Goal: Check status: Check status

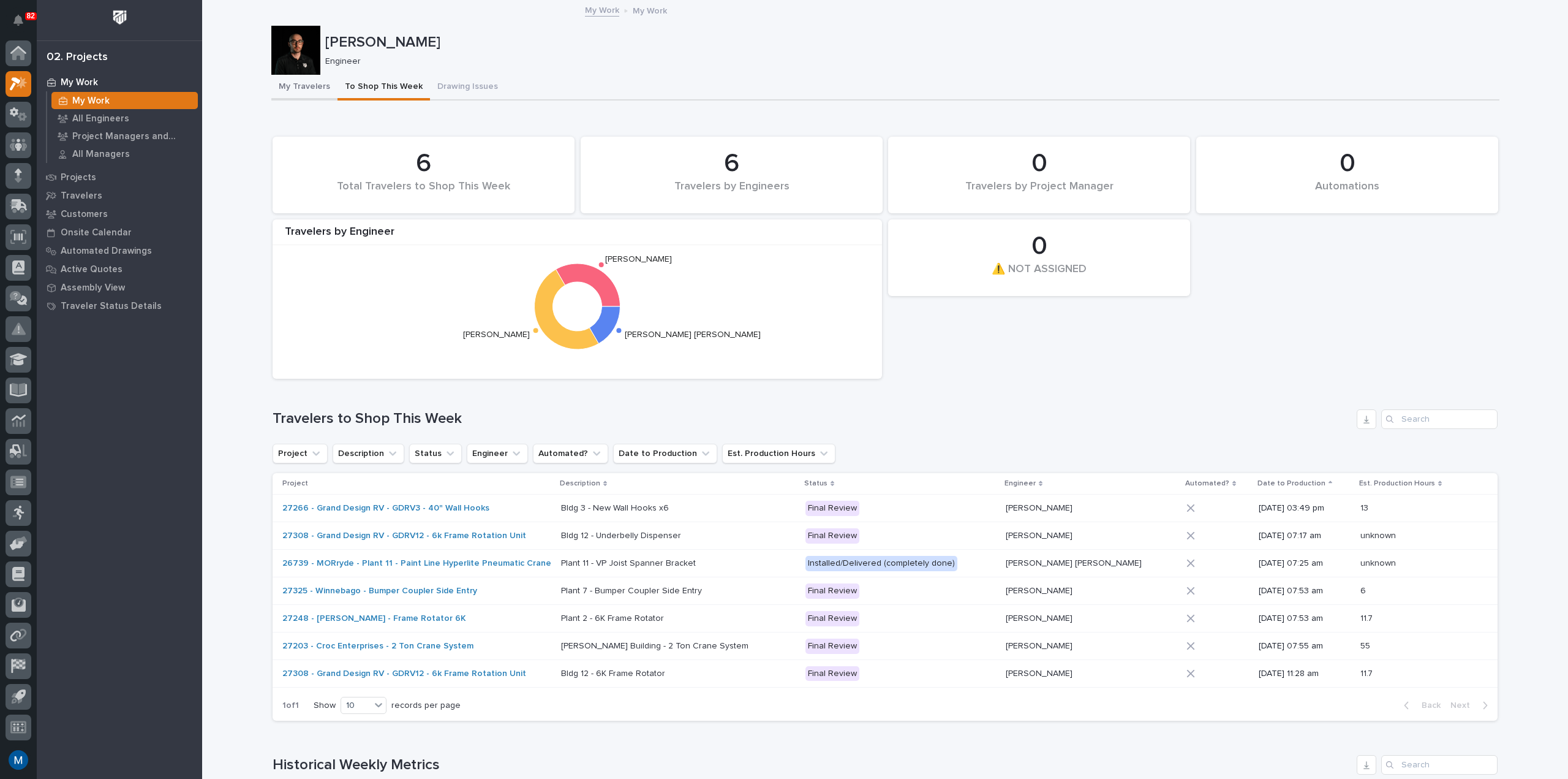
click at [307, 95] on button "My Travelers" at bounding box center [304, 88] width 66 height 26
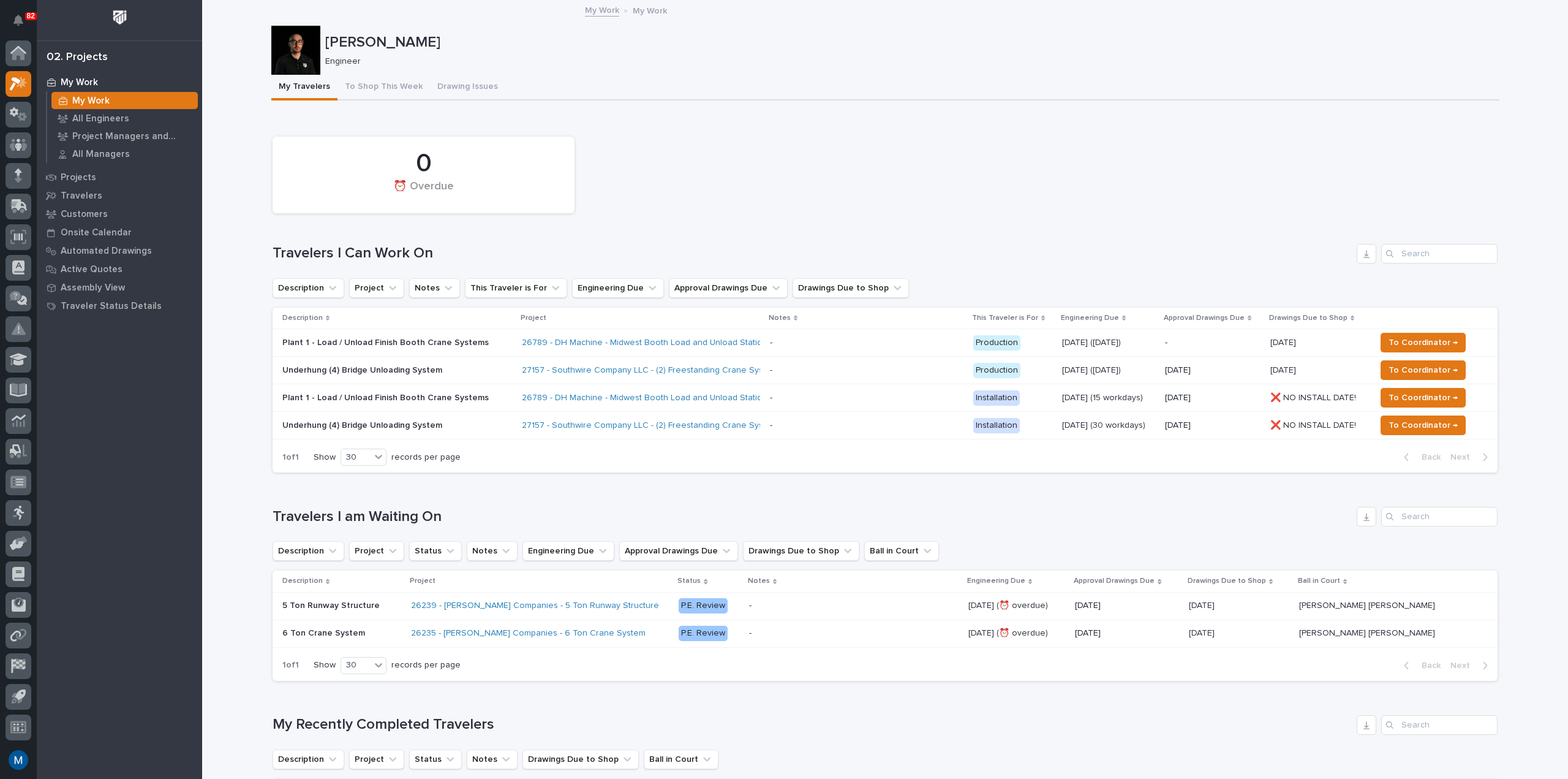
click at [381, 363] on div "Underhung (4) Bridge Unloading System" at bounding box center [389, 369] width 214 height 13
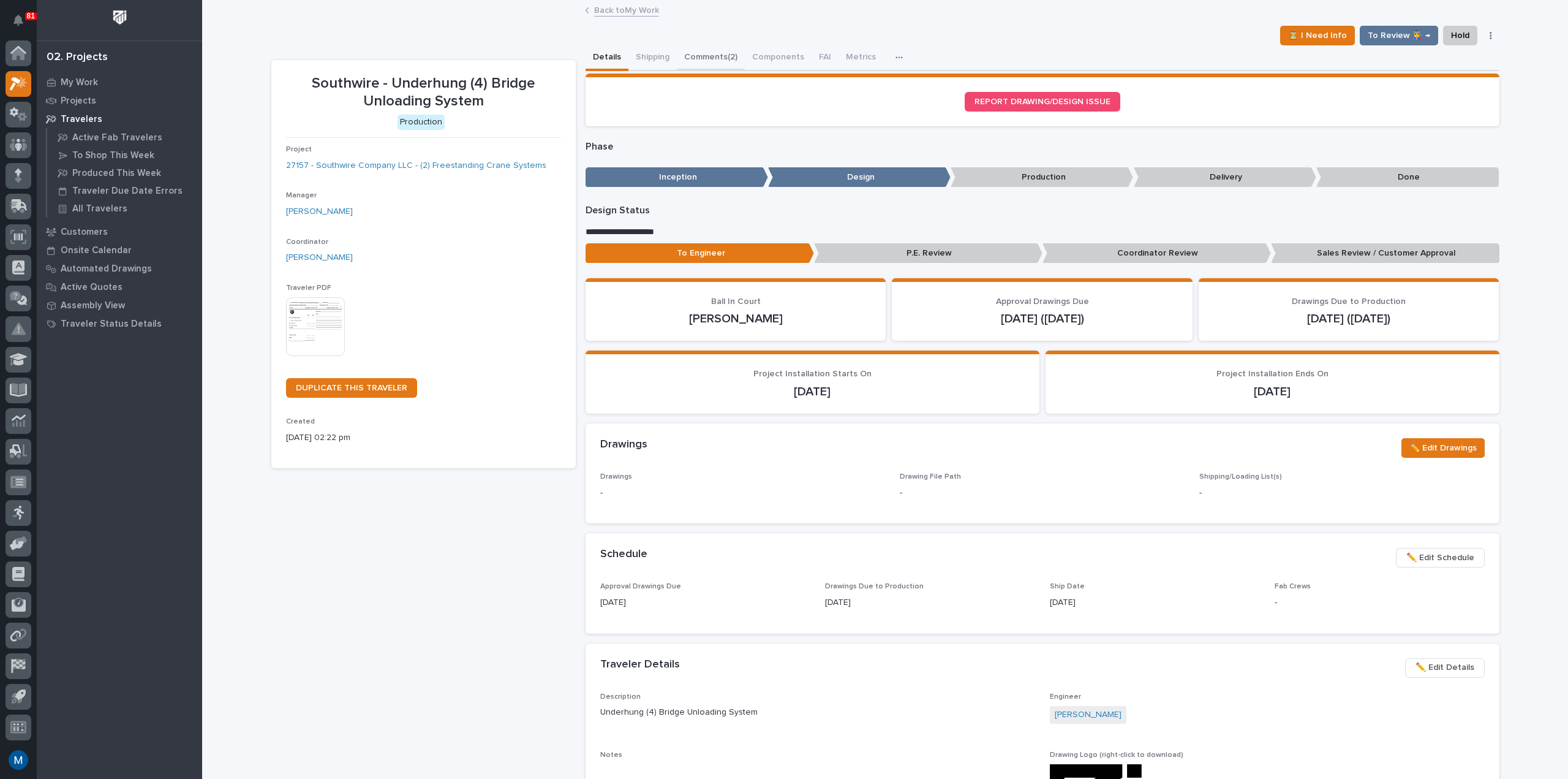
click at [732, 56] on button "Comments (2)" at bounding box center [711, 58] width 68 height 26
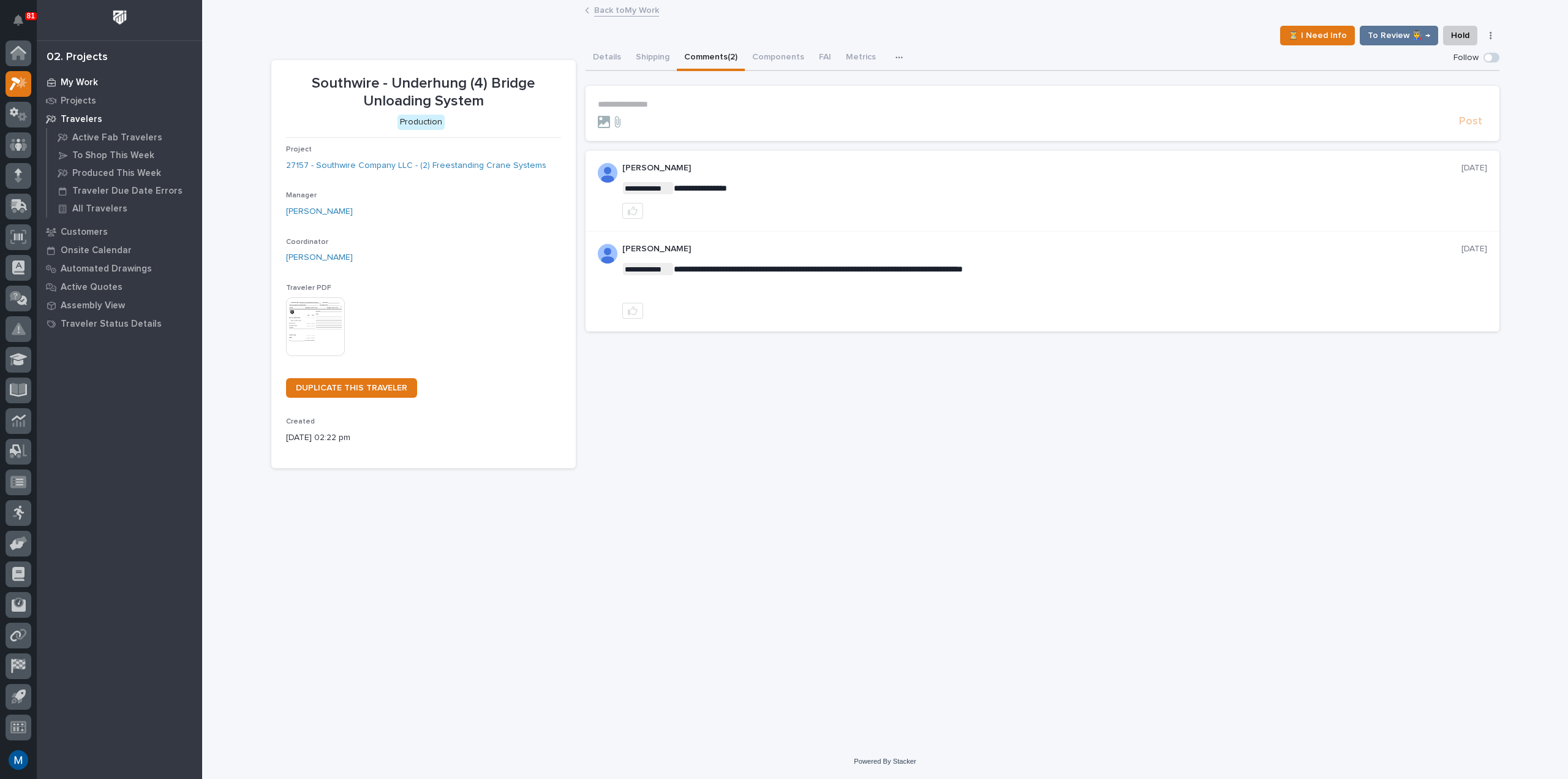
click at [92, 86] on p "My Work" at bounding box center [80, 83] width 38 height 11
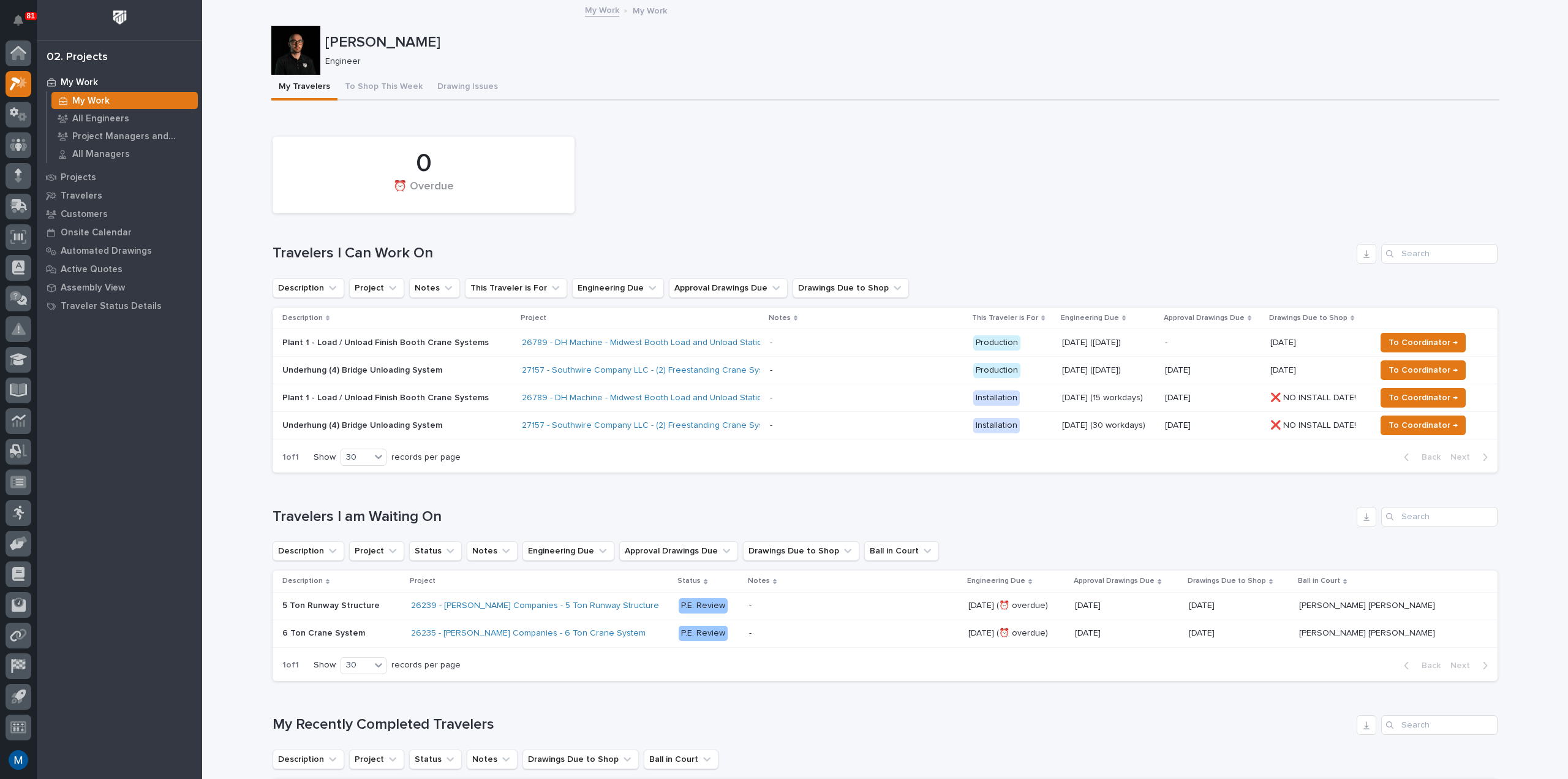
click at [833, 421] on p at bounding box center [867, 425] width 194 height 10
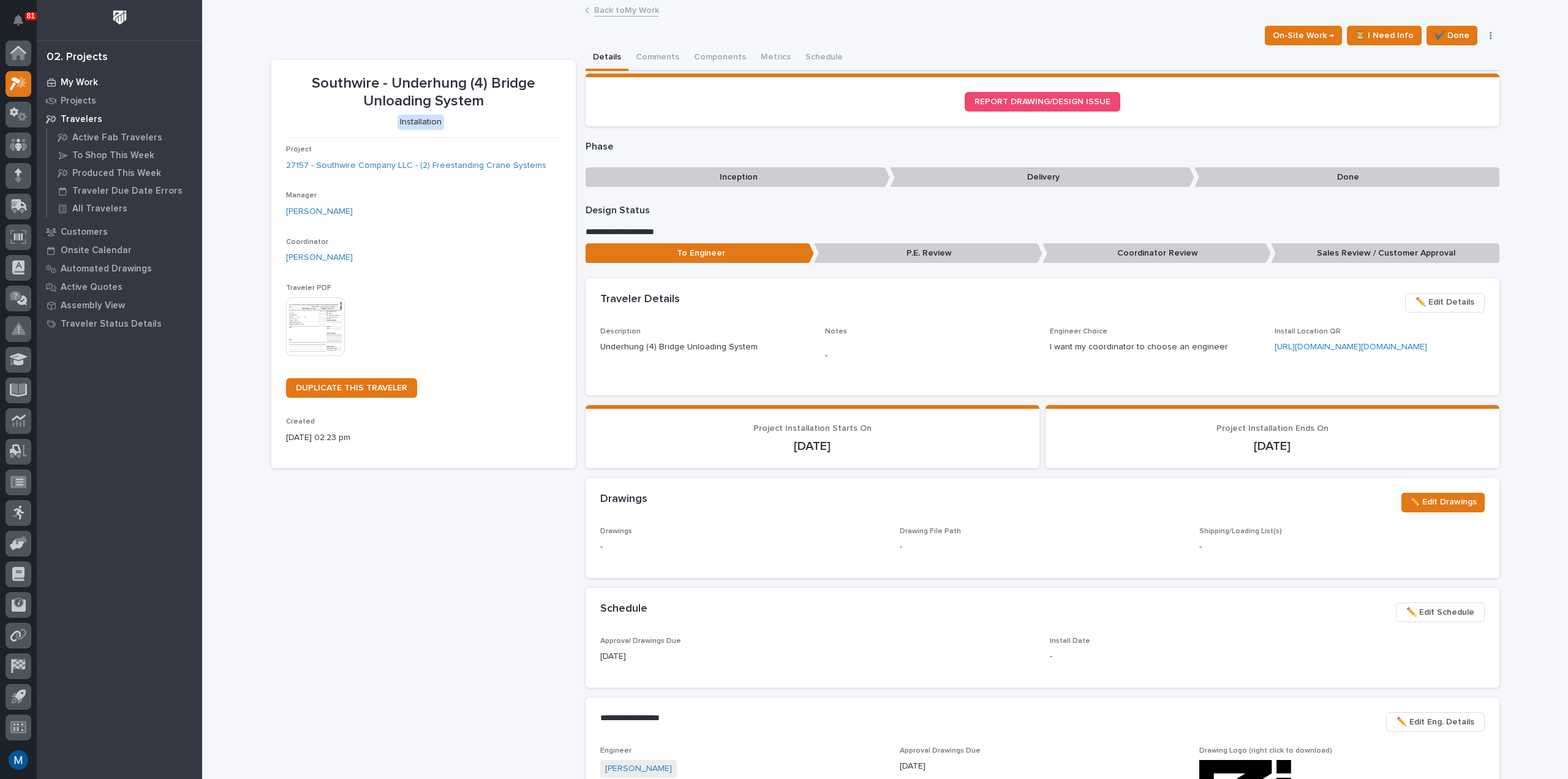
click at [59, 78] on div "My Work" at bounding box center [120, 82] width 159 height 17
